Goal: Task Accomplishment & Management: Manage account settings

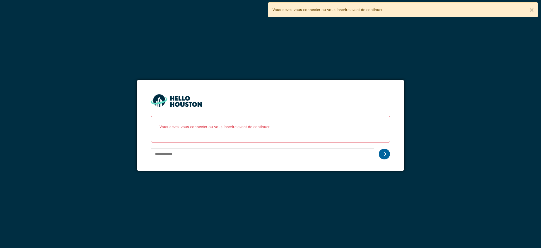
type input "**********"
click at [383, 154] on icon at bounding box center [384, 154] width 4 height 5
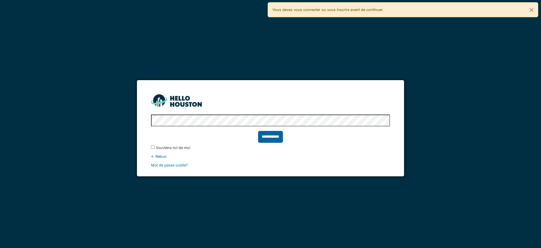
click at [265, 137] on input "**********" at bounding box center [270, 137] width 25 height 12
type input "******"
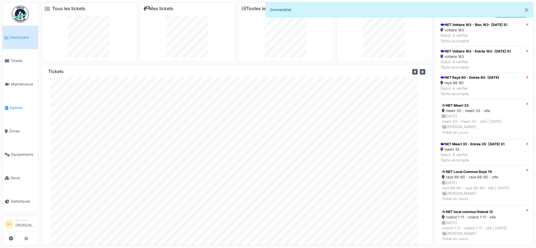
click at [17, 105] on span "Agenda" at bounding box center [22, 107] width 26 height 5
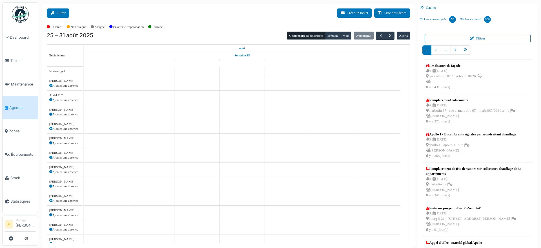
click at [67, 12] on button "Filtrer" at bounding box center [58, 12] width 23 height 9
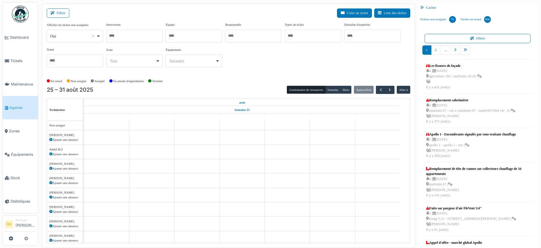
click at [191, 37] on div at bounding box center [194, 35] width 56 height 13
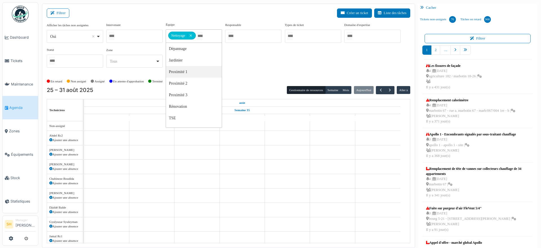
click at [254, 70] on div "Afficher les tâches non assignées *** Oui Remove item Oui Non Intervenant Abdel…" at bounding box center [229, 47] width 364 height 50
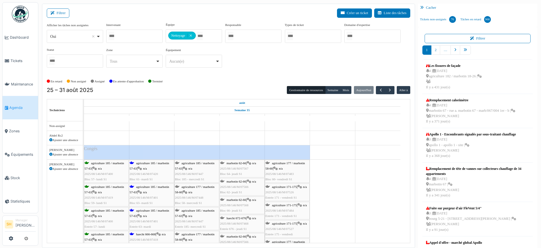
click at [145, 164] on div "agriculture 185 / marbotin 57-63 | n/a 2025/08/146/M/07420 Bloc 61- mardi S1" at bounding box center [152, 171] width 44 height 22
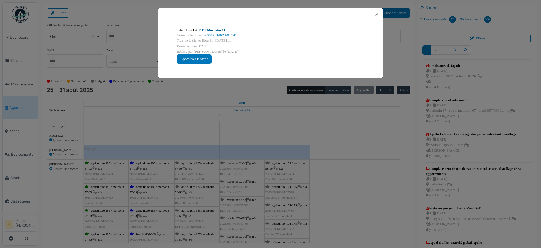
click at [206, 30] on link "NET Marbotin 61" at bounding box center [213, 30] width 26 height 4
click at [356, 202] on div "Titre du ticket : NET Marbotin 61 Numéro de ticket : 2025/08/146/M/07420 Titre …" at bounding box center [270, 124] width 541 height 248
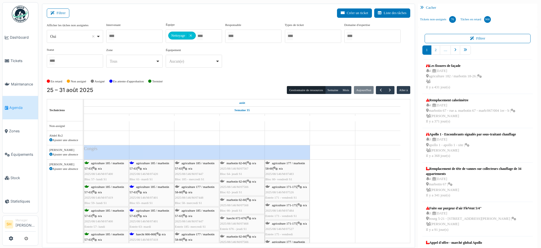
click at [145, 190] on span "n/a" at bounding box center [145, 191] width 4 height 3
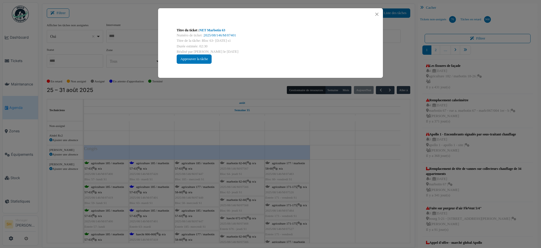
click at [218, 28] on div "Titre du ticket : NET Marbotin 63" at bounding box center [271, 30] width 188 height 5
click at [207, 30] on link "NET Marbotin 63" at bounding box center [213, 30] width 26 height 4
click at [335, 159] on div "Titre du ticket : NET Marbotin 63 Numéro de ticket : 2025/08/146/M/07401 Titre …" at bounding box center [270, 124] width 541 height 248
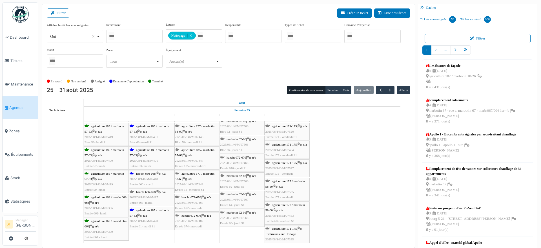
scroll to position [70, 0]
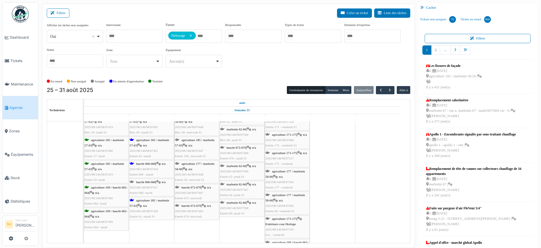
click at [148, 165] on div "haecht 666-668 | n/a 2025/08/146/M/07418 Entrée 666 - mardi" at bounding box center [152, 169] width 44 height 16
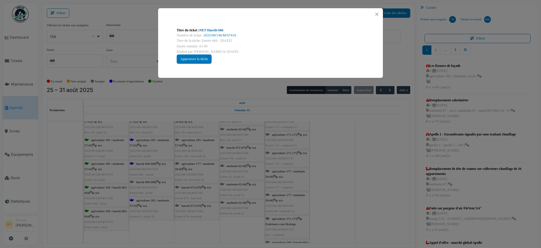
click at [215, 30] on link "NET Haecht 666" at bounding box center [212, 30] width 24 height 4
click at [332, 189] on div "Titre du ticket : NET Haecht 666 Numéro de ticket : 2025/08/146/M/07418 Titre d…" at bounding box center [270, 124] width 541 height 248
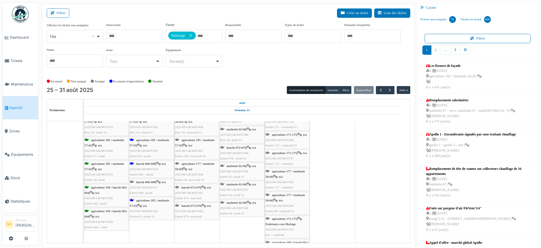
click at [138, 201] on span "agriculture 185 / marbotin 57-63" at bounding box center [149, 202] width 39 height 9
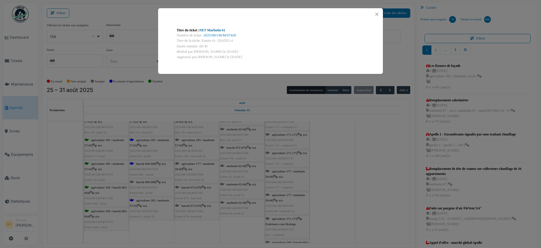
click at [211, 30] on link "NET Marbotin 61" at bounding box center [213, 30] width 26 height 4
click at [343, 174] on div "Titre du ticket : NET Marbotin 61 Numéro de ticket : 2025/08/146/M/07420 Titre …" at bounding box center [270, 124] width 541 height 248
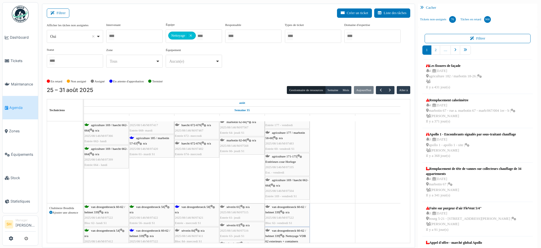
scroll to position [176, 0]
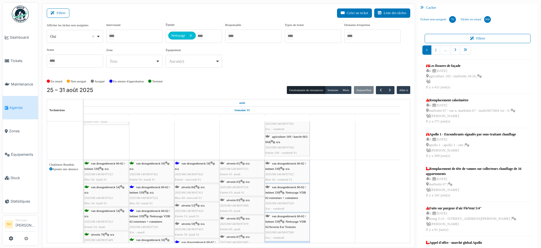
click at [184, 162] on span "van droogenbroeck 58" at bounding box center [195, 162] width 28 height 3
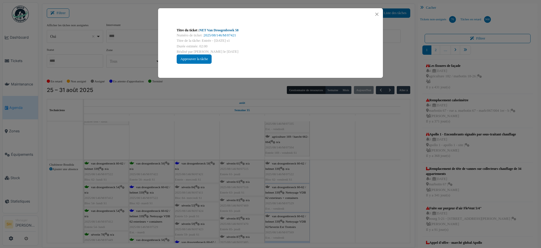
click at [222, 28] on link "NET Van Droogenbroek 58" at bounding box center [219, 30] width 39 height 4
click at [322, 135] on div "Titre du ticket : NET Van Droogenbroek 58 Numéro de ticket : 2025/08/146/M/0742…" at bounding box center [270, 124] width 541 height 248
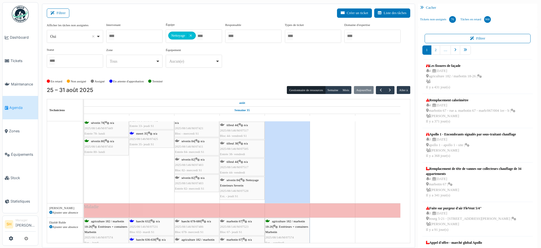
scroll to position [247, 0]
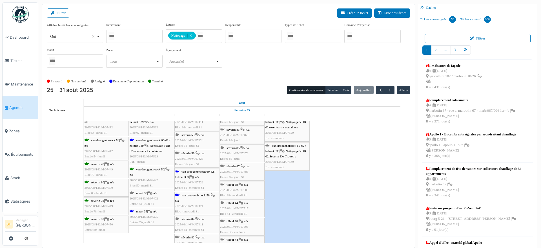
click at [145, 140] on span "van droogenbroeck 60-62 / helmet 339" at bounding box center [150, 142] width 41 height 9
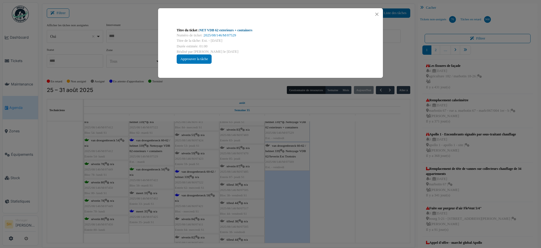
click at [216, 30] on link "NET VDB 62 exterieurs + containers" at bounding box center [226, 30] width 53 height 4
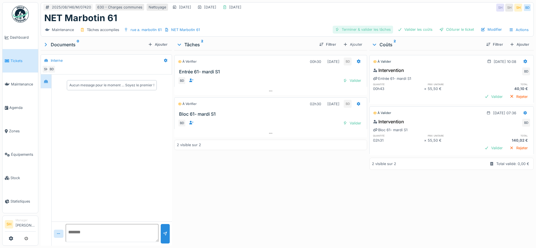
click at [378, 30] on div "Terminer & valider les tâches" at bounding box center [363, 30] width 60 height 8
click at [409, 27] on div "Valider les coûts" at bounding box center [414, 30] width 39 height 8
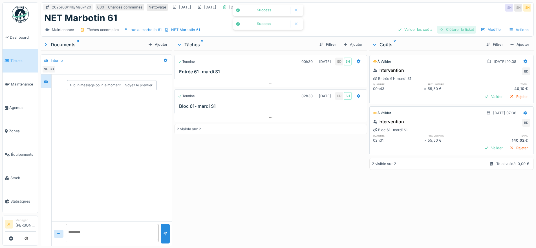
click at [443, 28] on div "Clôturer le ticket" at bounding box center [456, 30] width 39 height 8
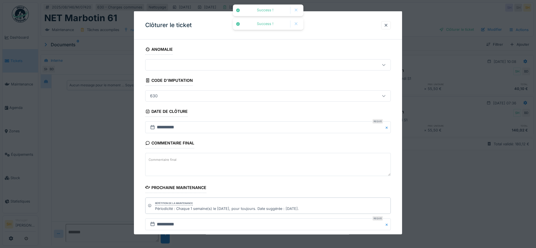
scroll to position [48, 0]
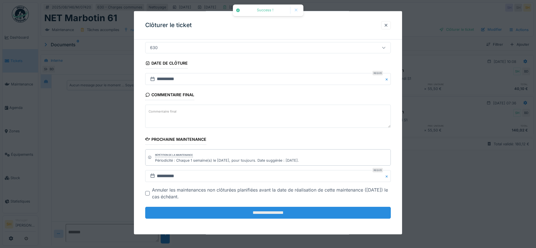
click at [258, 212] on input "**********" at bounding box center [267, 213] width 245 height 12
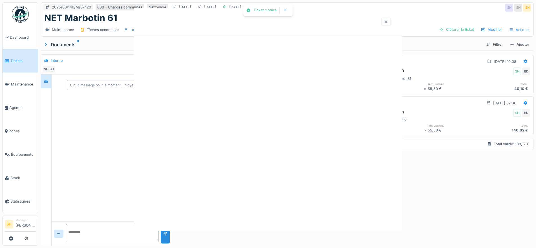
scroll to position [0, 0]
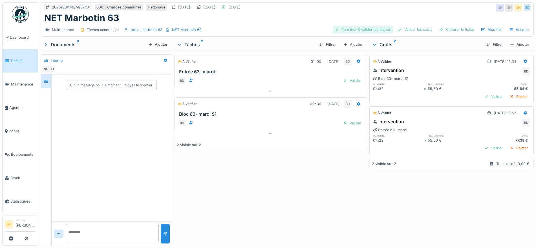
click at [376, 29] on div "Terminer & valider les tâches" at bounding box center [363, 30] width 60 height 8
click at [420, 31] on div "Valider les coûts" at bounding box center [414, 30] width 39 height 8
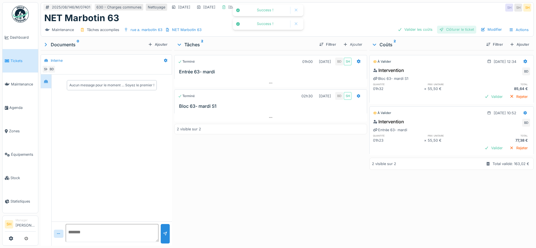
click at [443, 29] on div "Clôturer le ticket" at bounding box center [456, 30] width 39 height 8
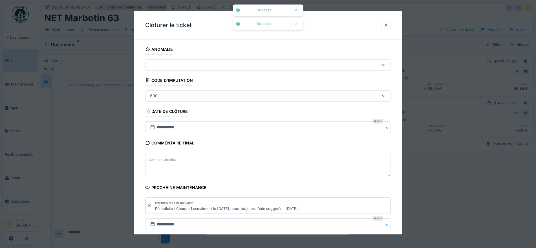
scroll to position [48, 0]
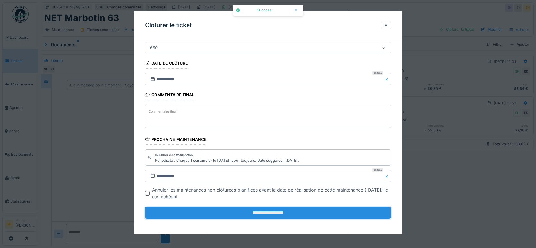
click at [278, 216] on input "**********" at bounding box center [267, 213] width 245 height 12
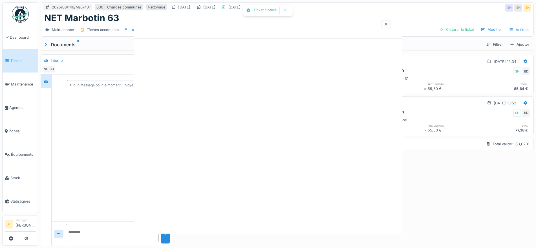
scroll to position [0, 0]
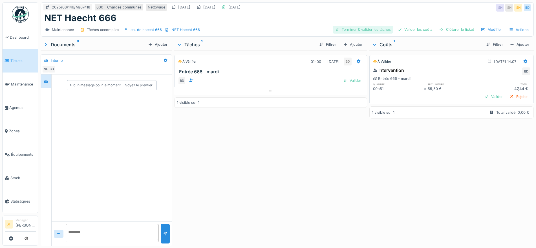
click at [375, 30] on div "Terminer & valider les tâches" at bounding box center [363, 30] width 60 height 8
click at [411, 31] on div "Valider les coûts" at bounding box center [414, 30] width 39 height 8
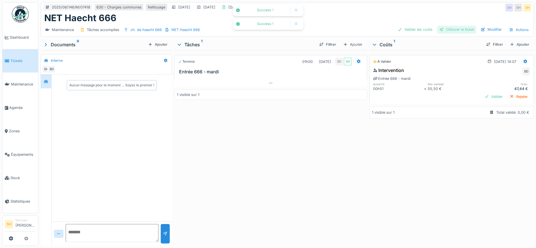
click at [439, 30] on div "Clôturer le ticket" at bounding box center [456, 30] width 39 height 8
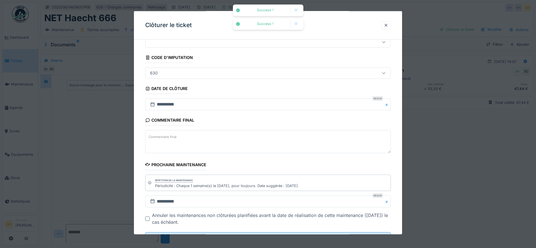
scroll to position [48, 0]
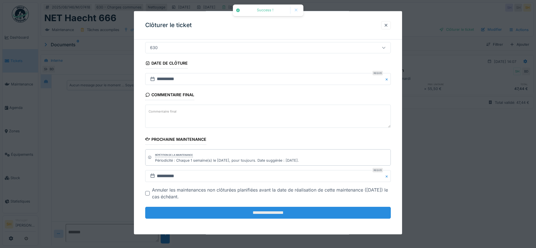
click at [260, 215] on input "**********" at bounding box center [267, 213] width 245 height 12
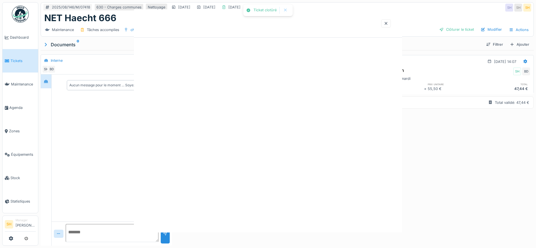
scroll to position [0, 0]
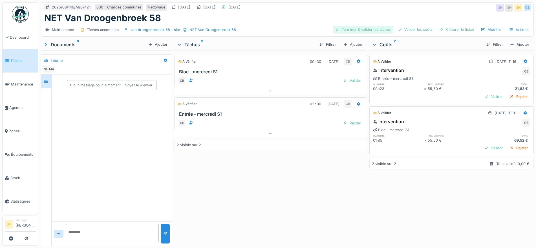
click at [366, 29] on div "Terminer & valider les tâches" at bounding box center [363, 30] width 60 height 8
click at [419, 28] on div "Valider les coûts" at bounding box center [414, 30] width 39 height 8
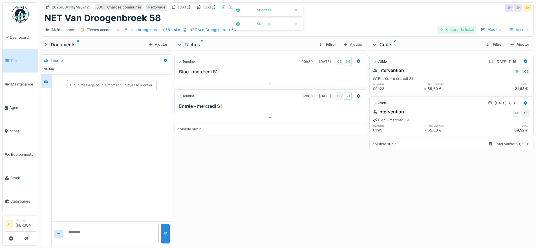
click at [458, 29] on div "Clôturer le ticket" at bounding box center [456, 30] width 39 height 8
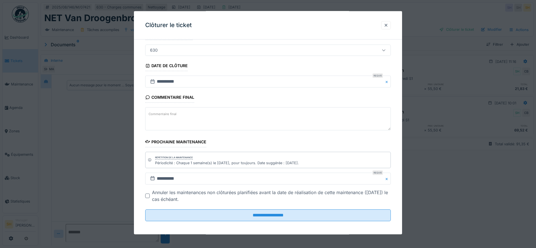
scroll to position [48, 0]
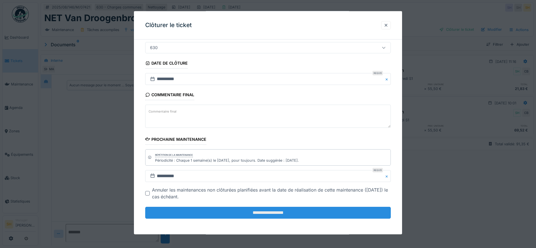
click at [267, 216] on input "**********" at bounding box center [267, 213] width 245 height 12
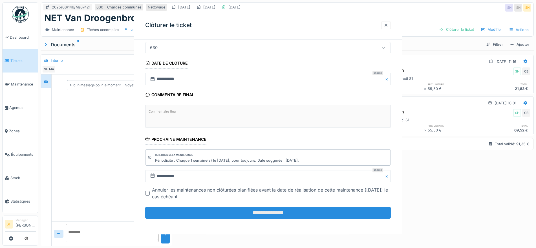
scroll to position [0, 0]
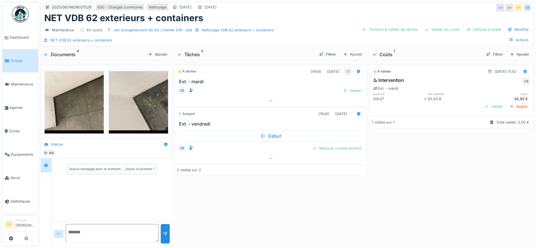
click at [139, 94] on img at bounding box center [138, 110] width 59 height 79
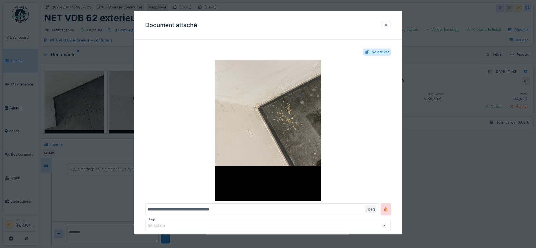
click at [388, 26] on div at bounding box center [386, 24] width 5 height 5
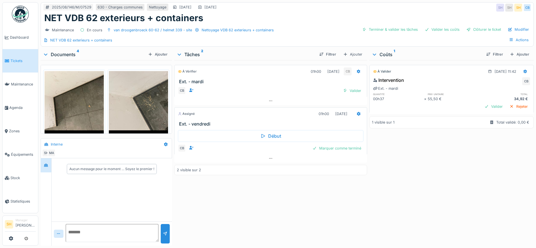
click at [150, 95] on img at bounding box center [138, 110] width 59 height 79
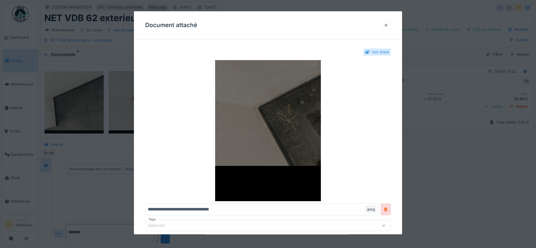
click at [280, 112] on img at bounding box center [267, 130] width 245 height 141
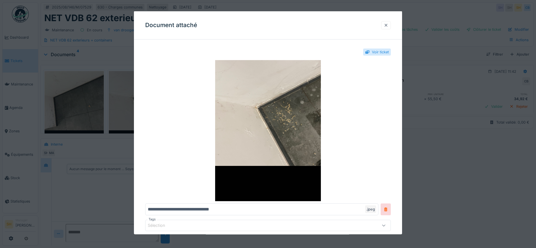
click at [388, 23] on div at bounding box center [386, 24] width 5 height 5
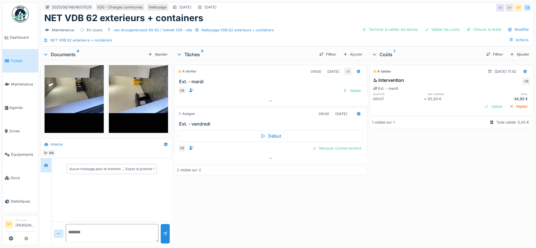
scroll to position [113, 0]
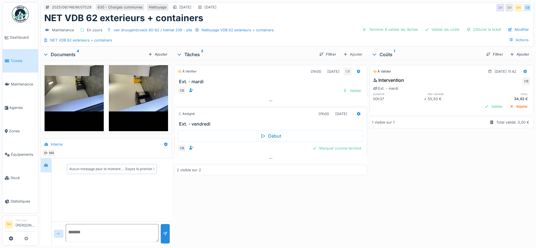
click at [141, 87] on img at bounding box center [138, 91] width 59 height 79
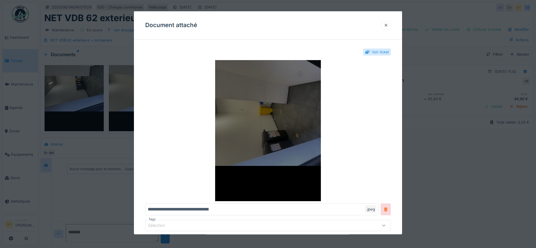
click at [266, 118] on img at bounding box center [267, 130] width 245 height 141
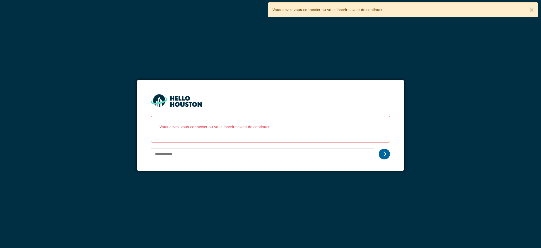
type input "**********"
click at [379, 152] on div at bounding box center [384, 154] width 11 height 11
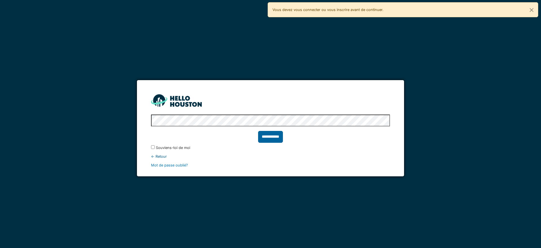
click at [263, 135] on input "**********" at bounding box center [270, 137] width 25 height 12
type input "******"
